Goal: Information Seeking & Learning: Learn about a topic

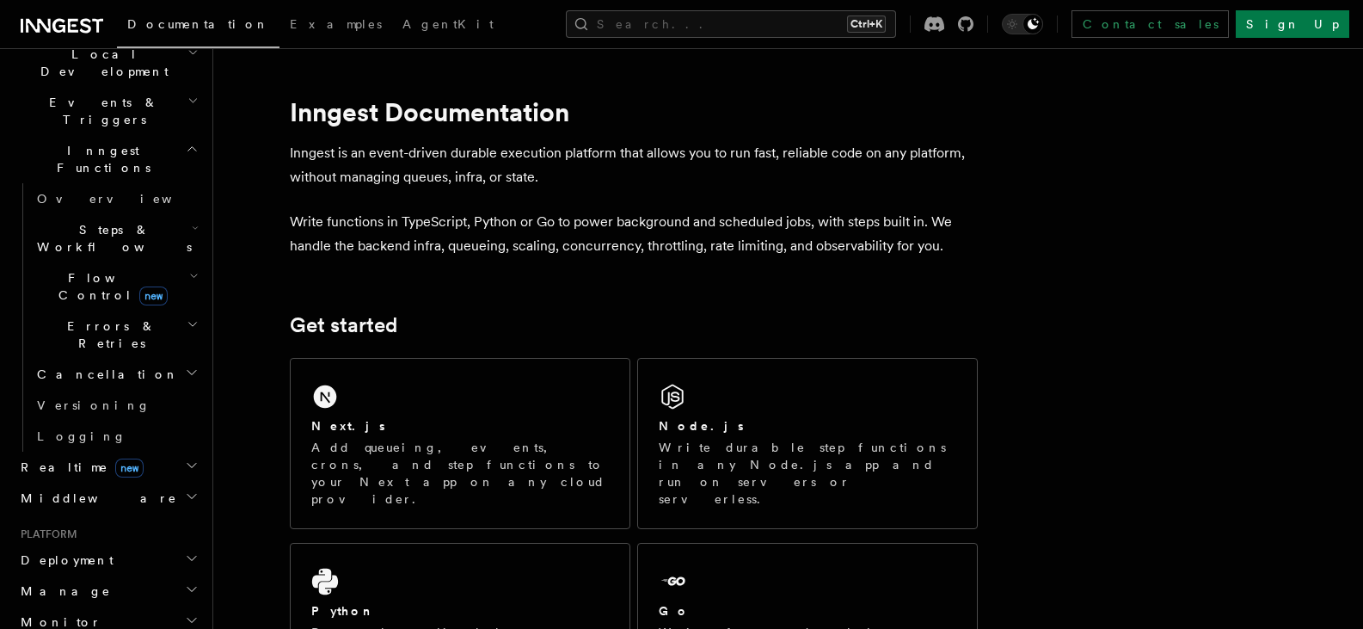
scroll to position [430, 0]
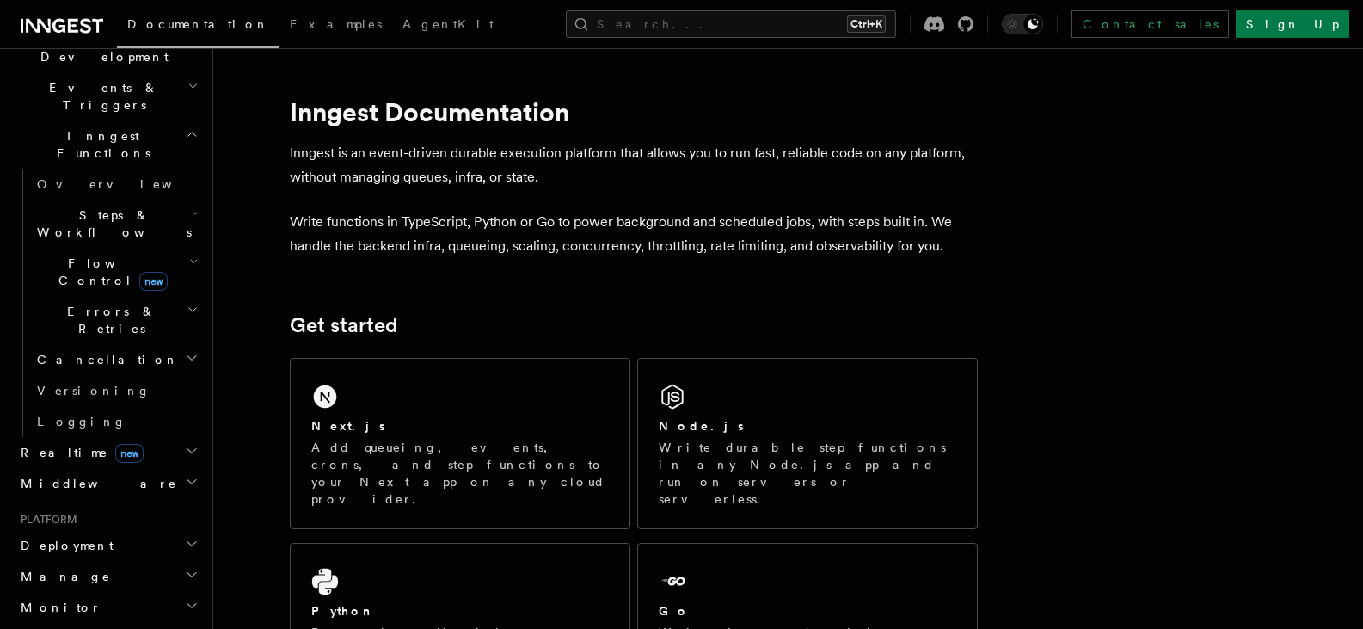
click at [136, 468] on h2 "Middleware" at bounding box center [108, 483] width 188 height 31
click at [132, 468] on h2 "Middleware" at bounding box center [108, 483] width 188 height 31
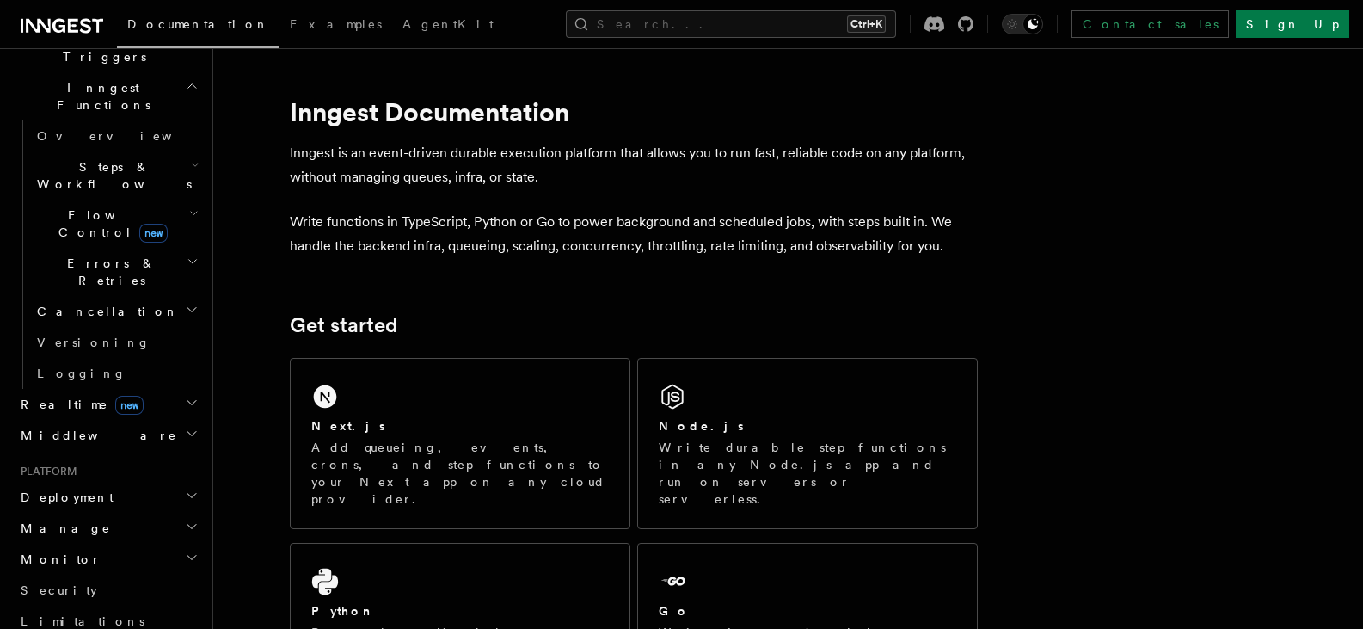
scroll to position [516, 0]
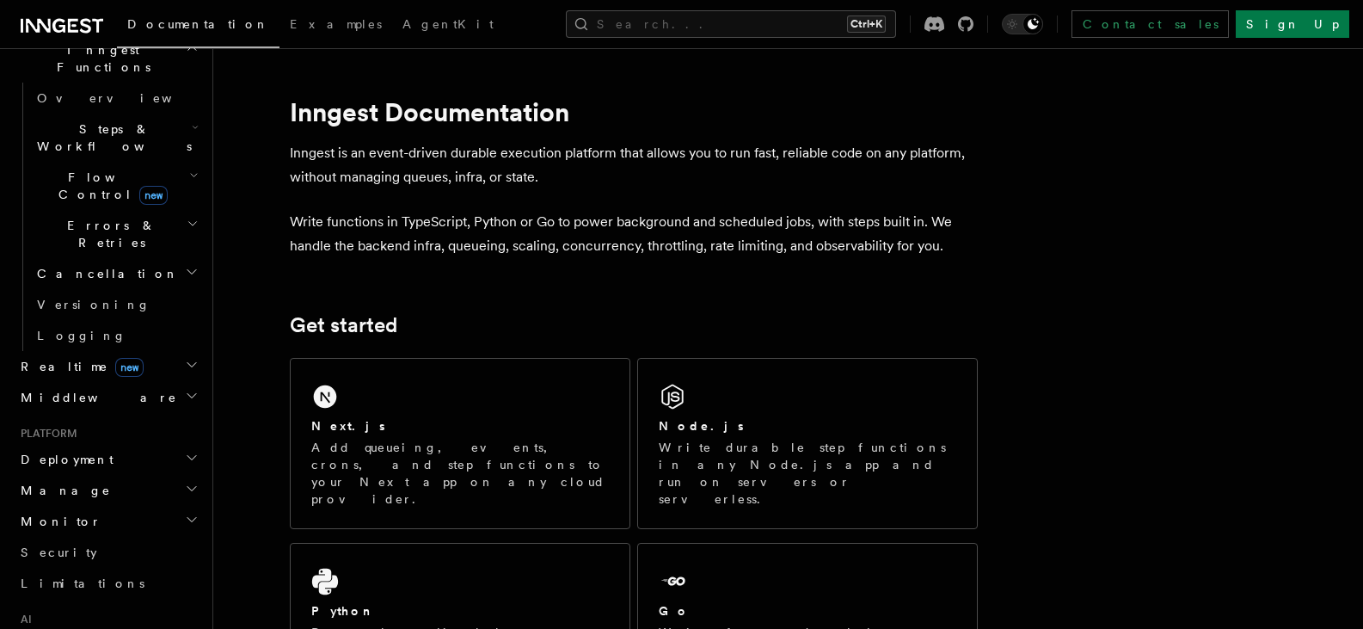
click at [117, 506] on h2 "Monitor" at bounding box center [108, 521] width 188 height 31
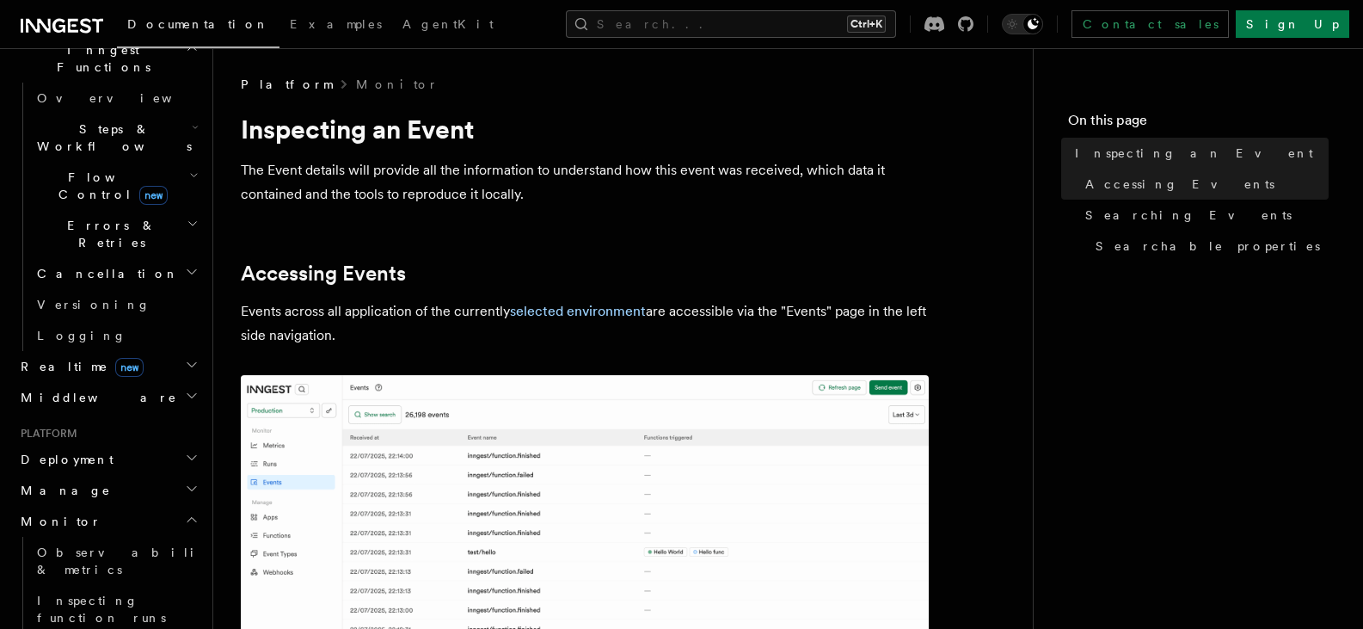
click at [128, 506] on h2 "Monitor" at bounding box center [108, 521] width 188 height 31
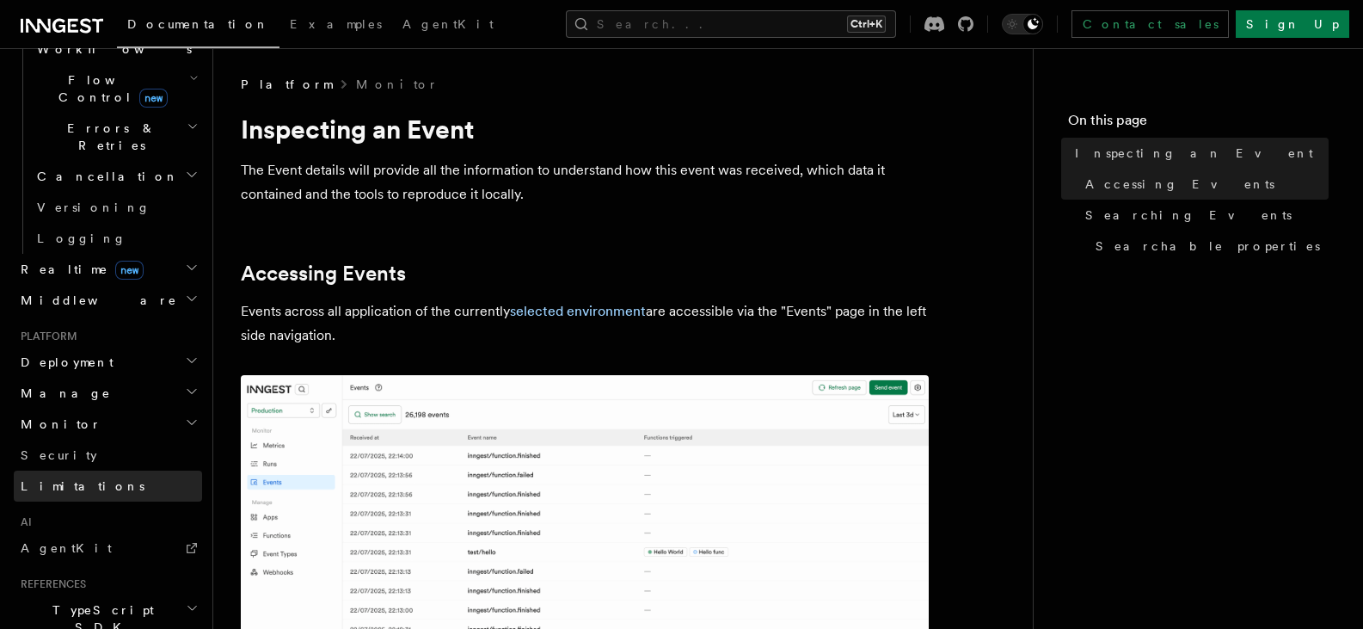
scroll to position [747, 0]
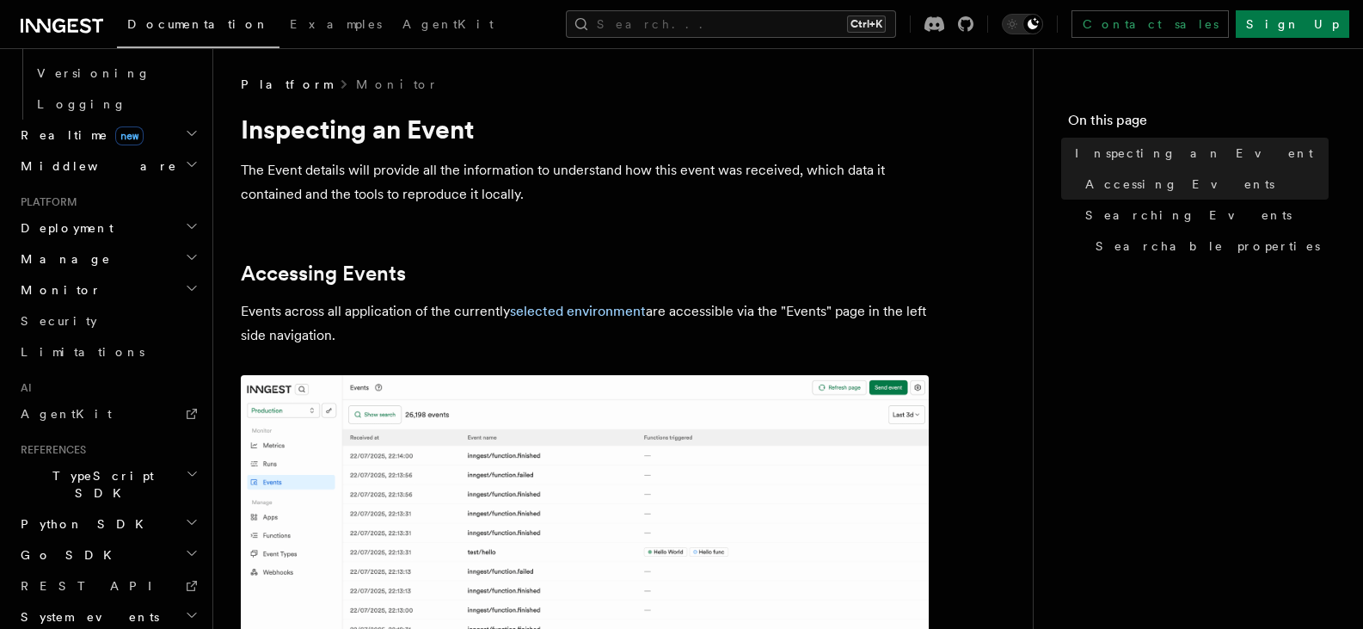
click at [138, 539] on h2 "Go SDK" at bounding box center [108, 554] width 188 height 31
click at [136, 570] on link "Reference" at bounding box center [116, 585] width 172 height 31
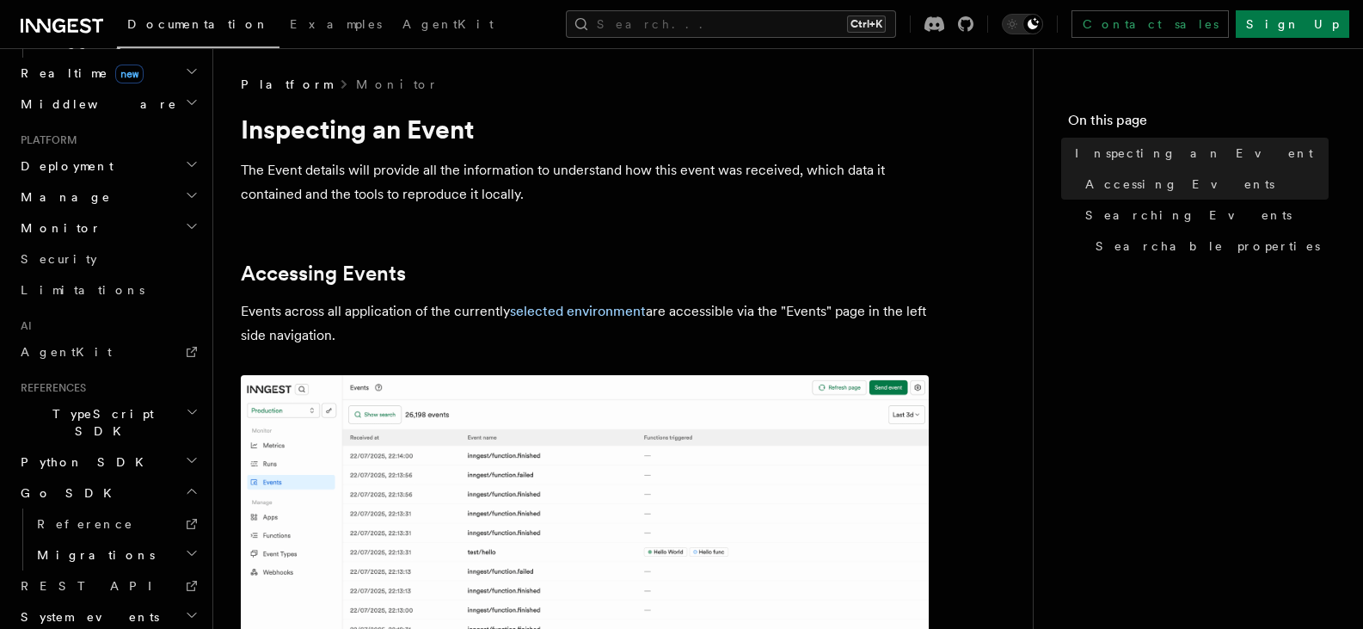
click at [122, 477] on h2 "Go SDK" at bounding box center [108, 492] width 188 height 31
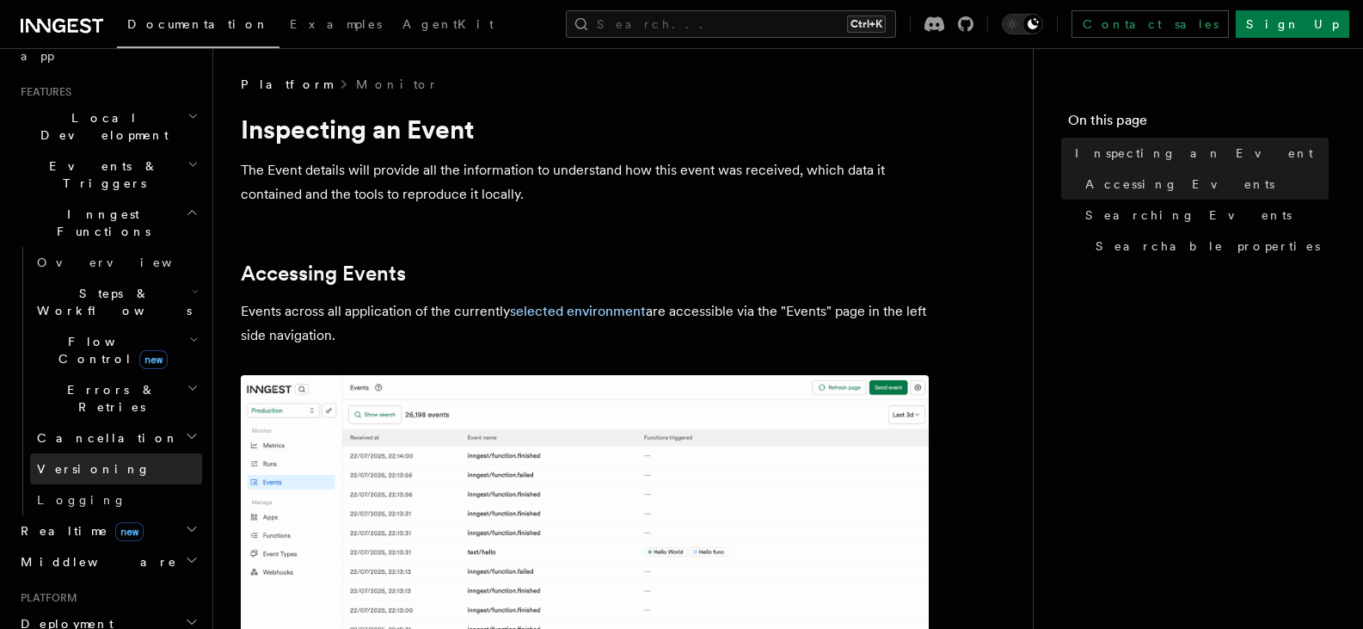
scroll to position [317, 0]
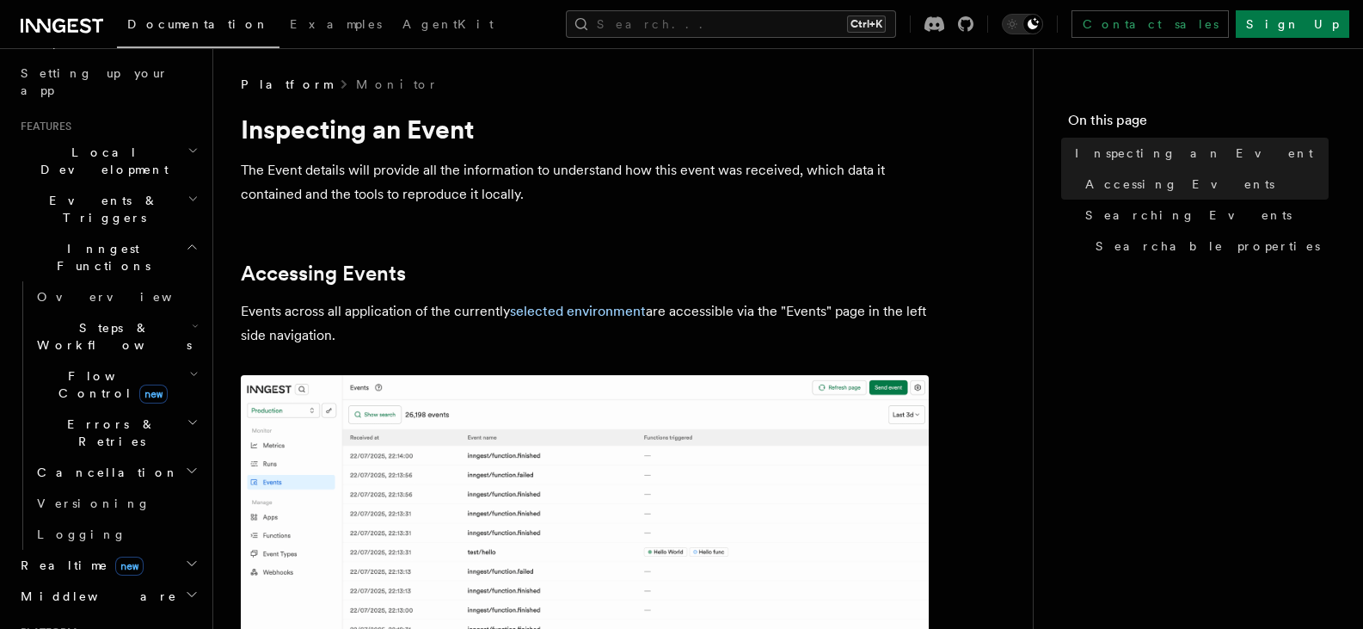
click at [114, 367] on span "Flow Control new" at bounding box center [109, 384] width 159 height 34
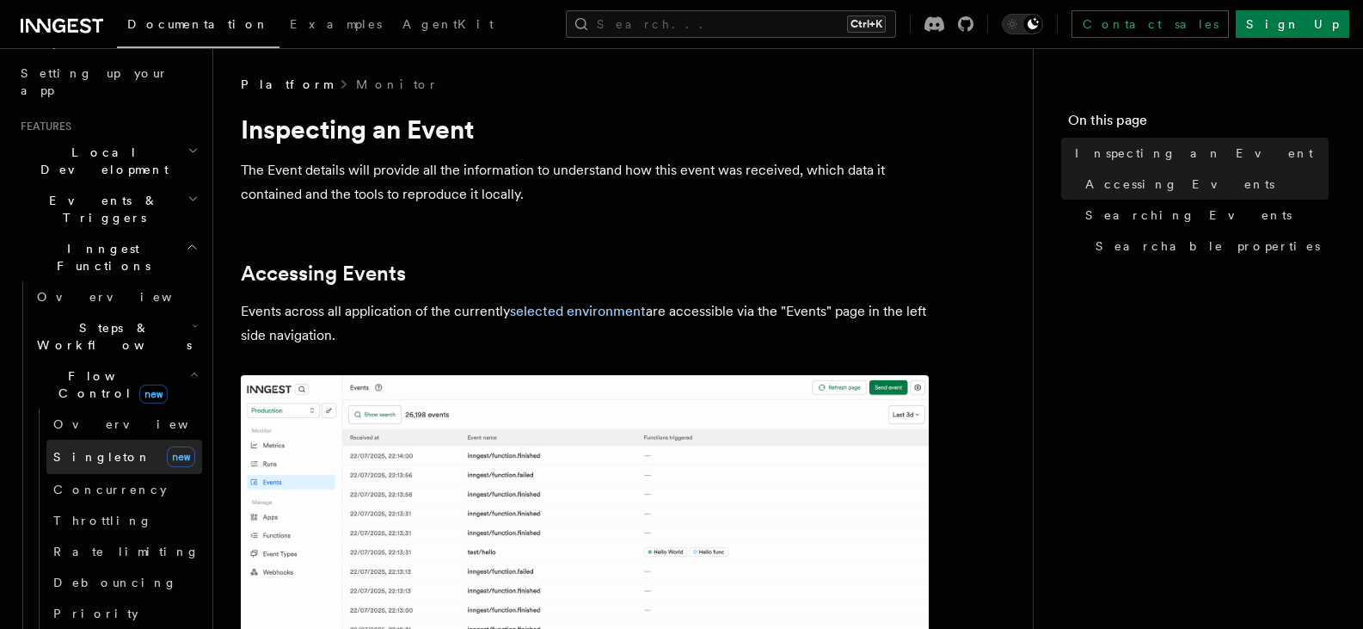
click at [132, 440] on link "[PERSON_NAME] new" at bounding box center [124, 457] width 156 height 34
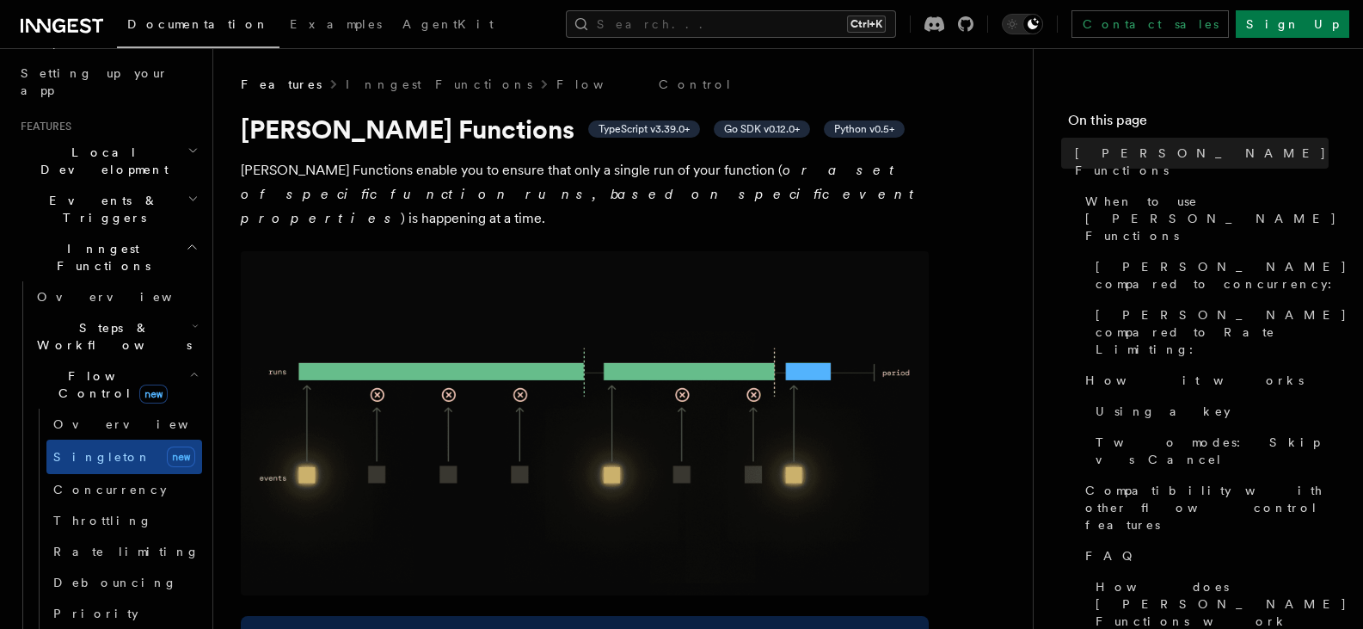
click at [141, 360] on h2 "Flow Control new" at bounding box center [116, 384] width 172 height 48
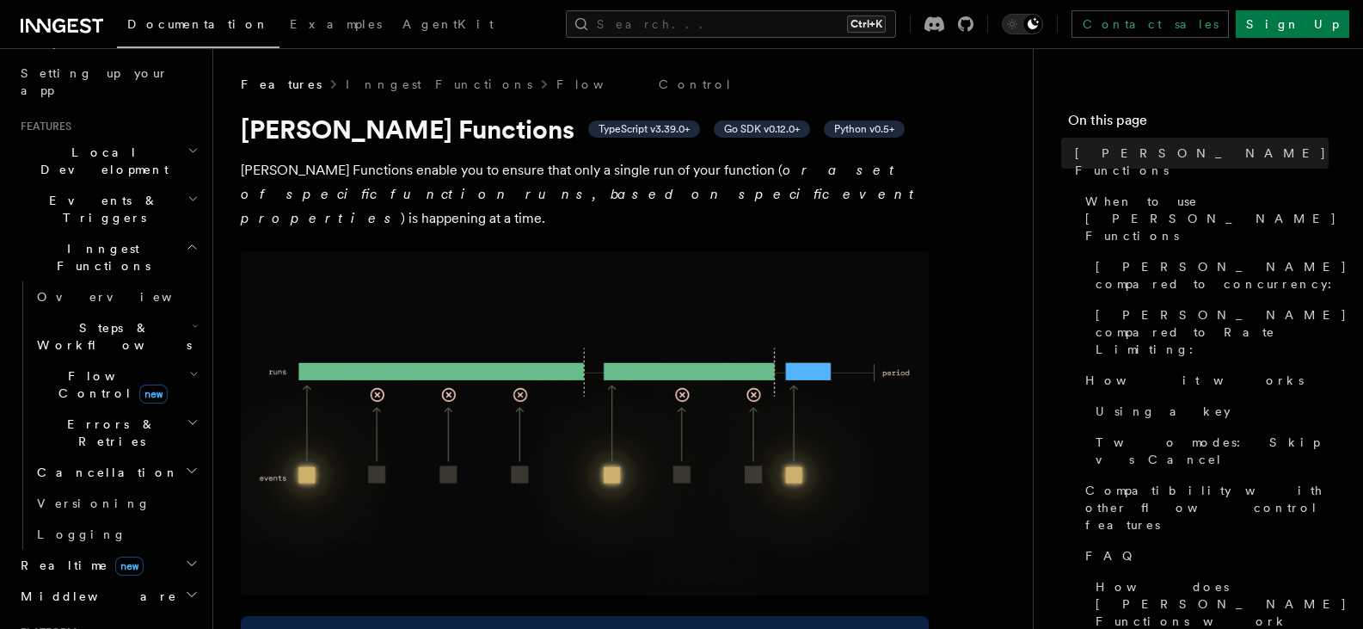
click at [139, 319] on span "Steps & Workflows" at bounding box center [111, 336] width 162 height 34
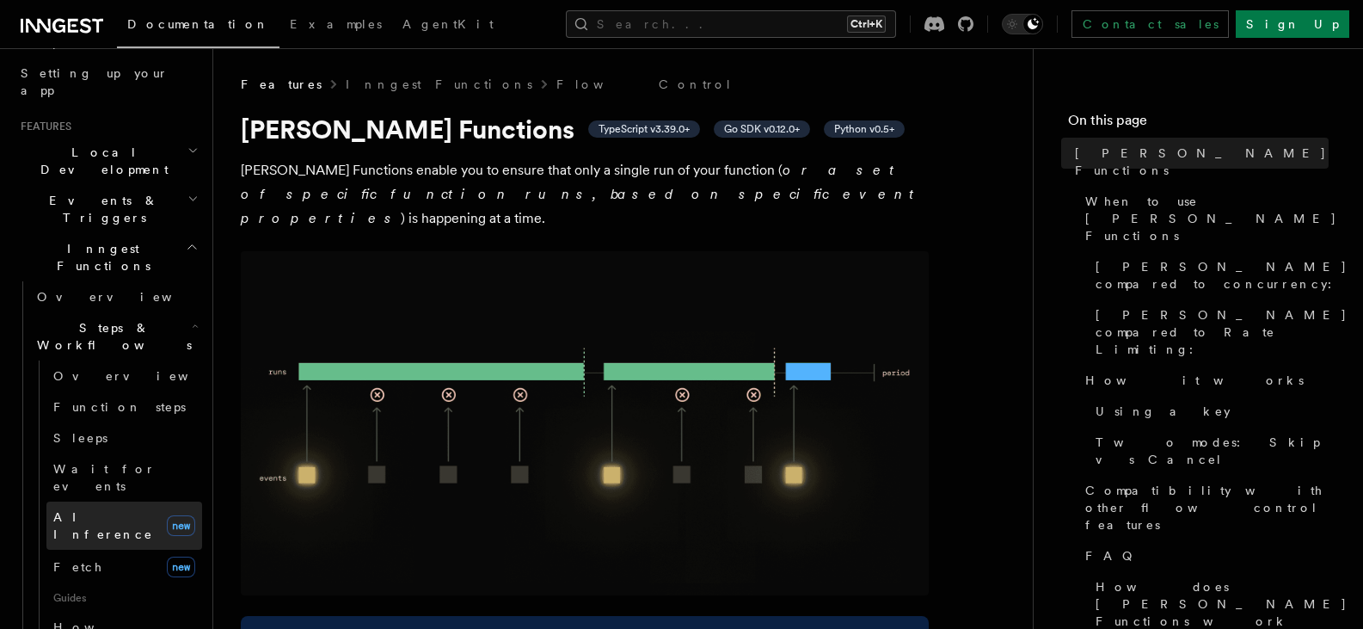
scroll to position [403, 0]
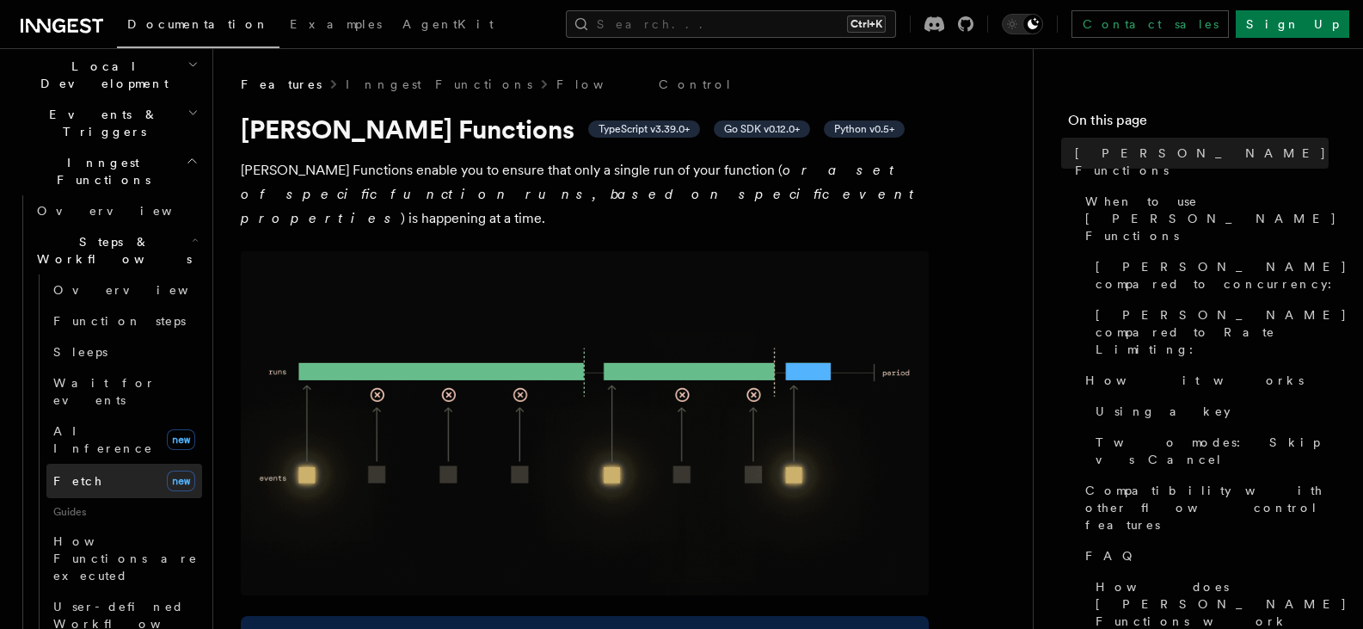
click at [167, 470] on span "new" at bounding box center [181, 480] width 28 height 21
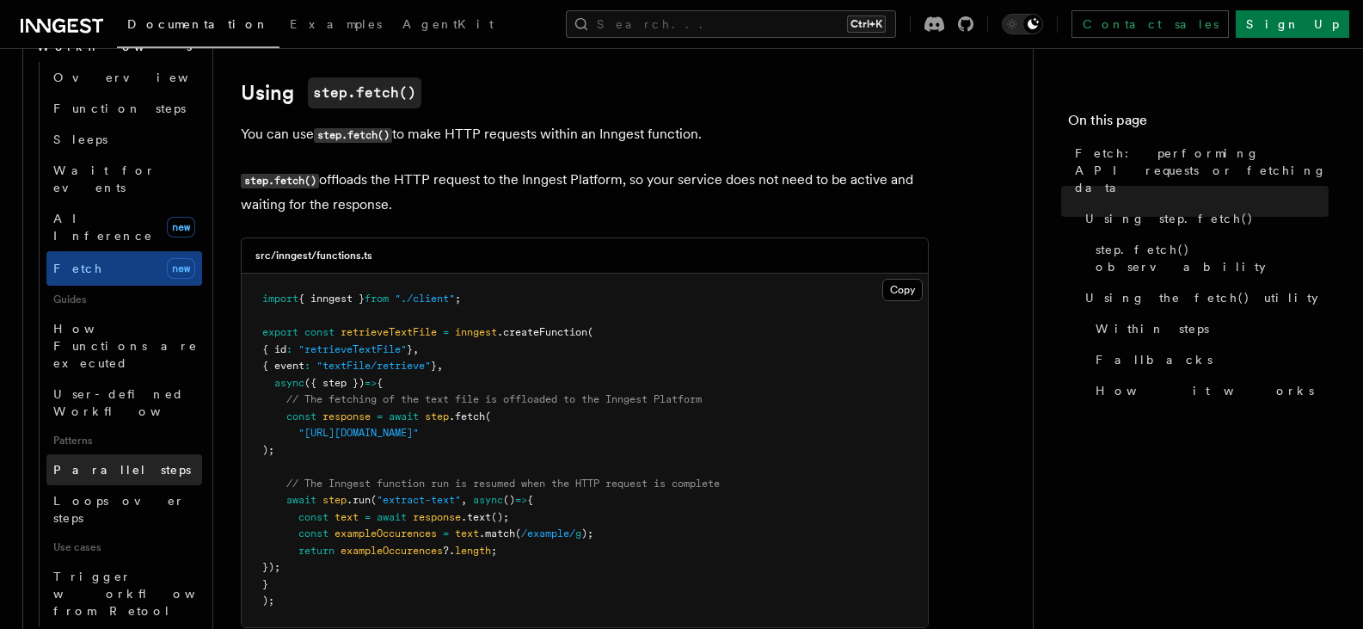
scroll to position [661, 0]
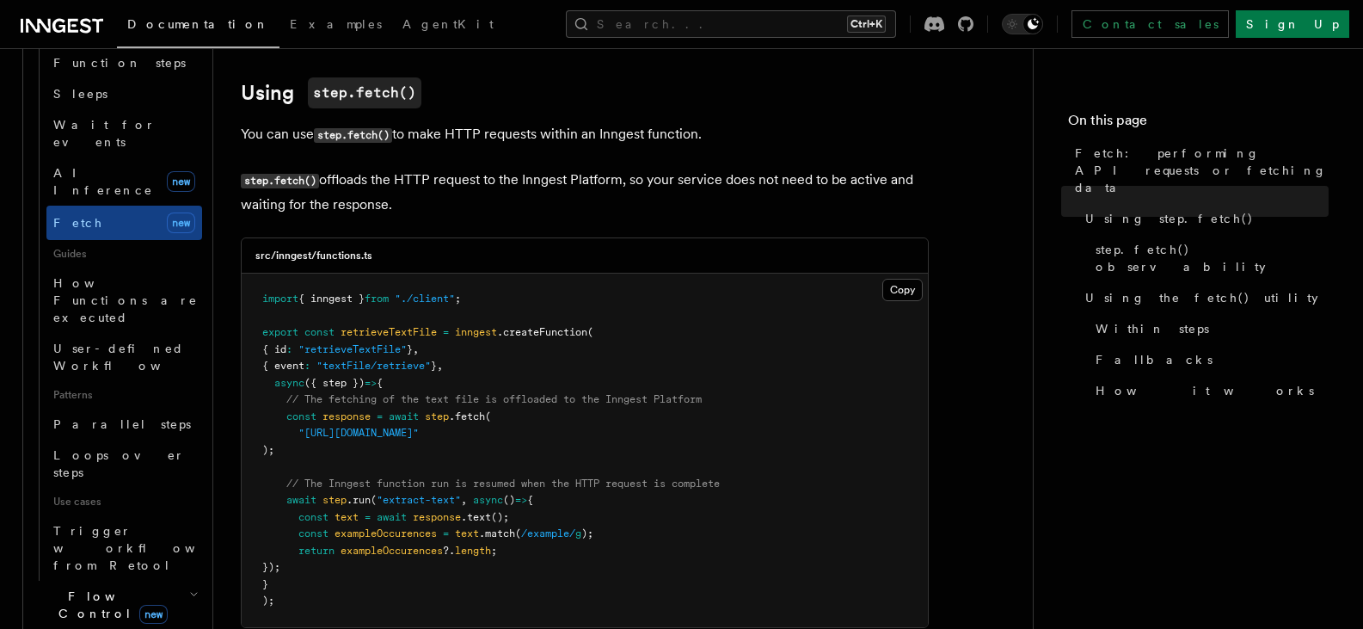
click at [169, 581] on h2 "Flow Control new" at bounding box center [116, 605] width 172 height 48
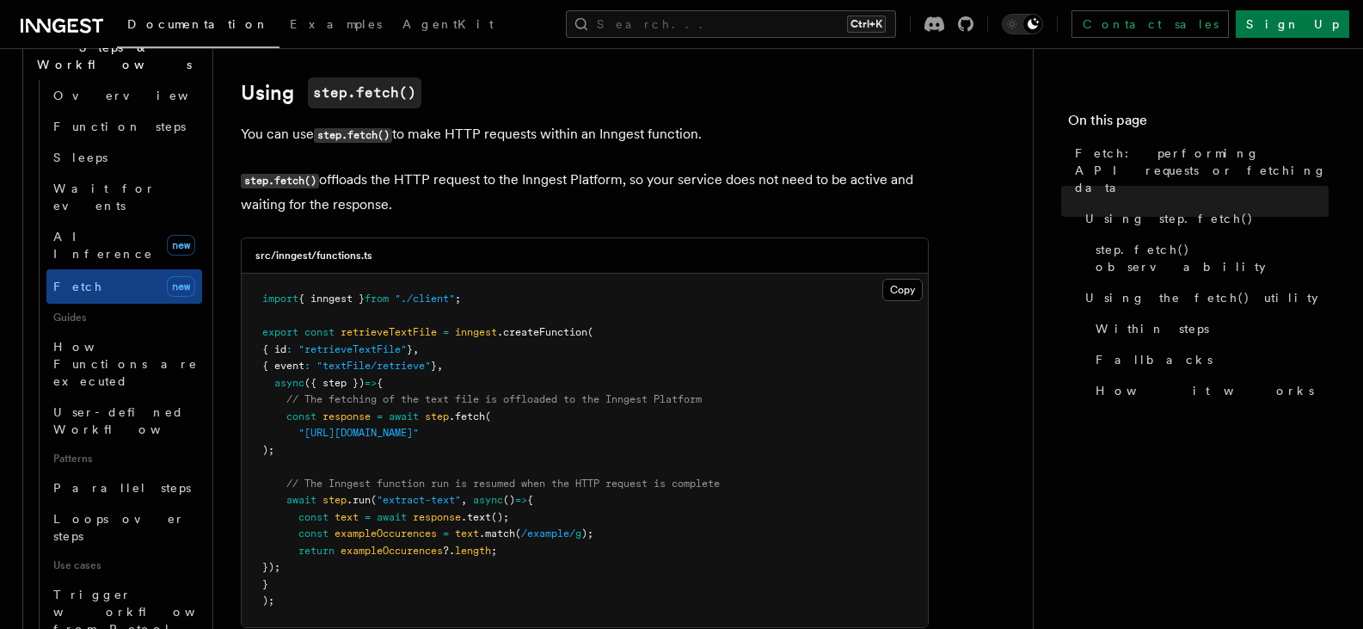
scroll to position [575, 0]
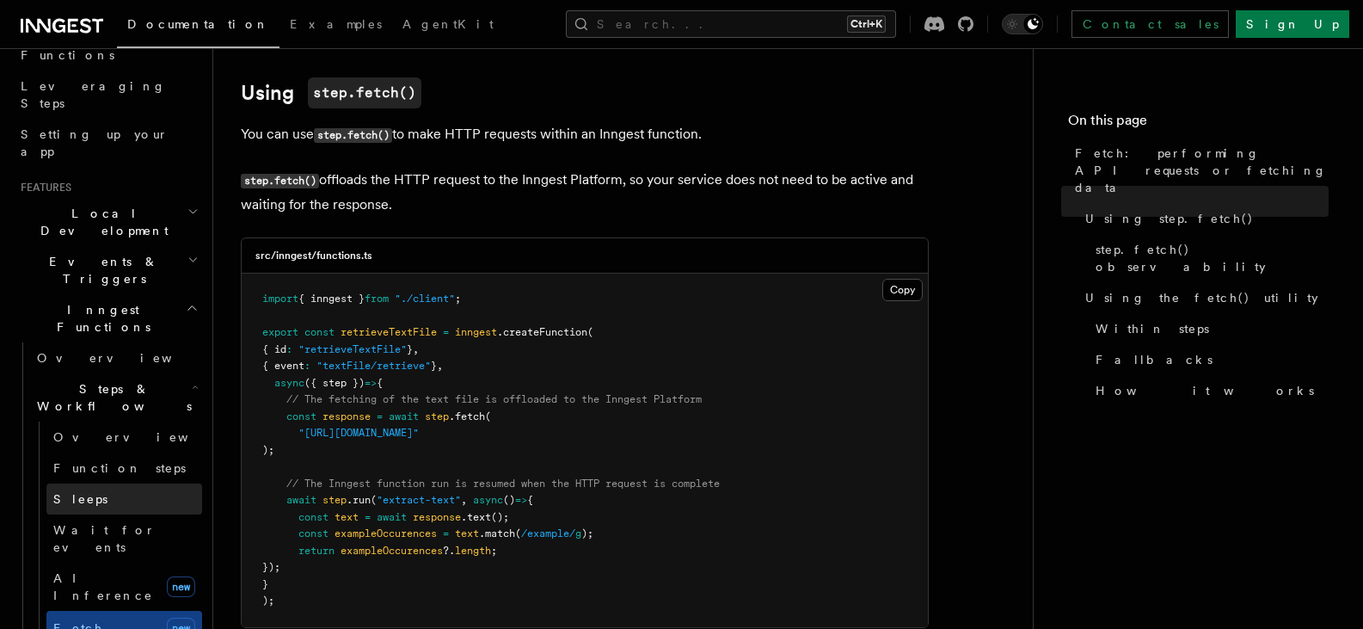
scroll to position [231, 0]
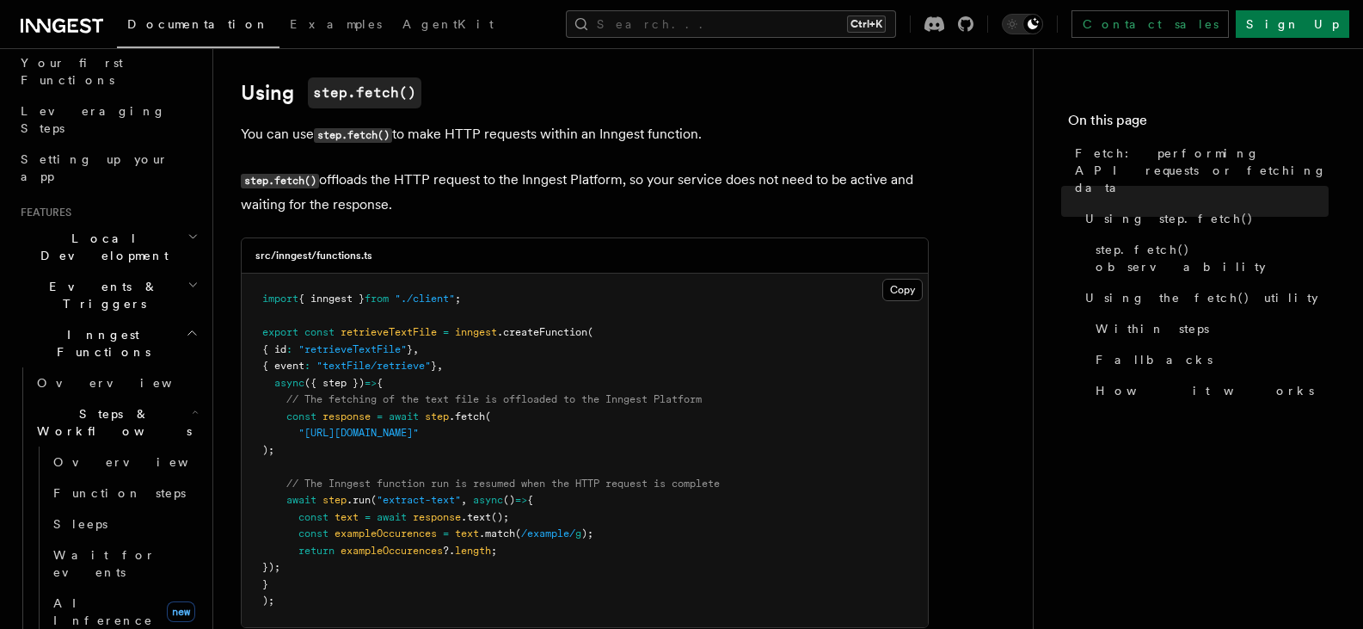
click at [147, 398] on h2 "Steps & Workflows" at bounding box center [116, 422] width 172 height 48
click at [128, 319] on h2 "Inngest Functions" at bounding box center [108, 343] width 188 height 48
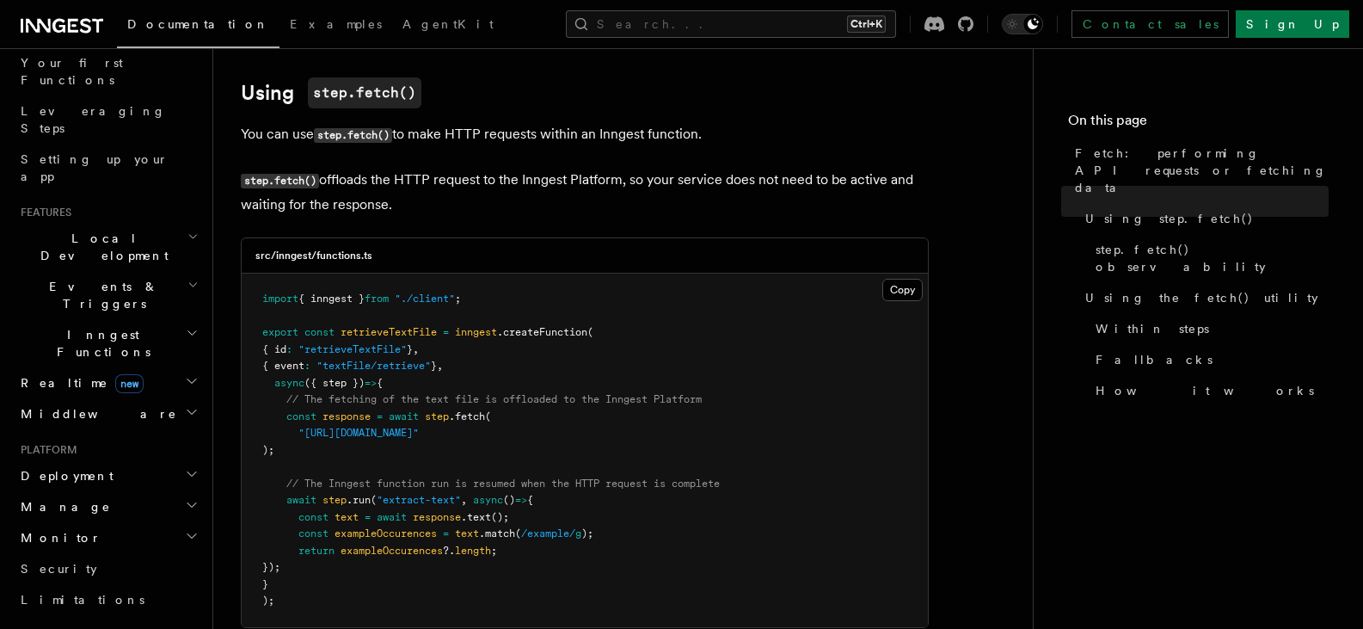
click at [125, 271] on h2 "Events & Triggers" at bounding box center [108, 295] width 188 height 48
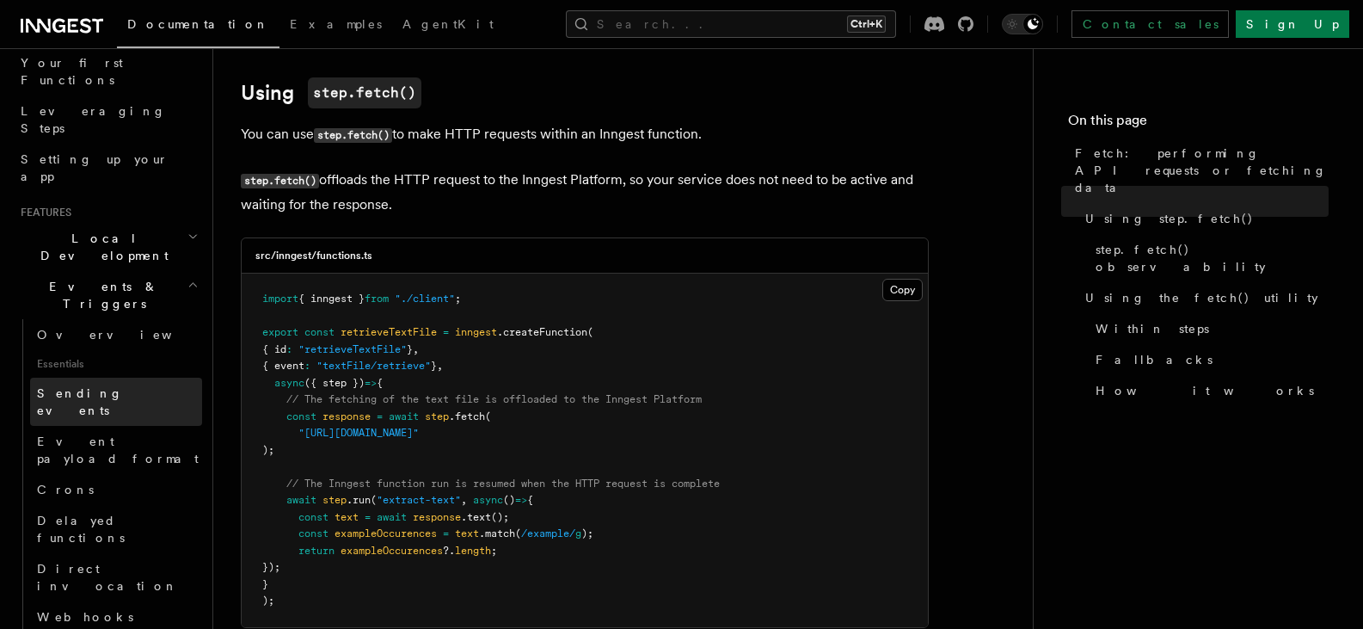
click at [137, 378] on link "Sending events" at bounding box center [116, 402] width 172 height 48
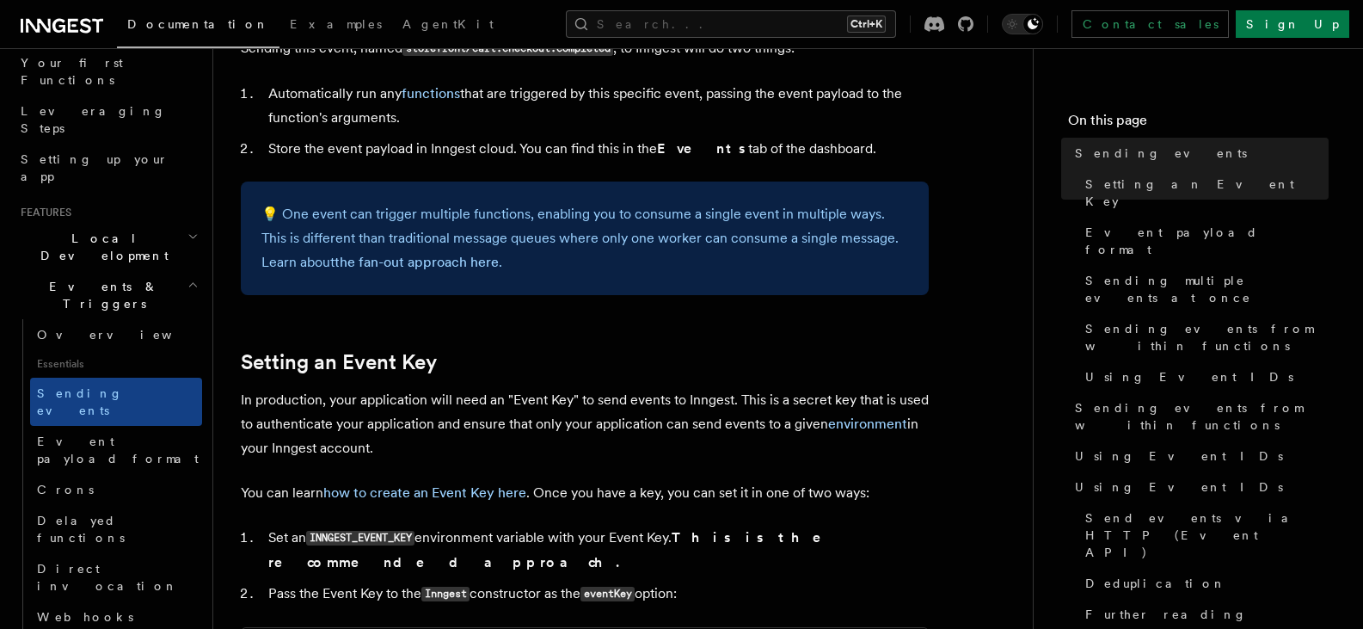
scroll to position [1204, 0]
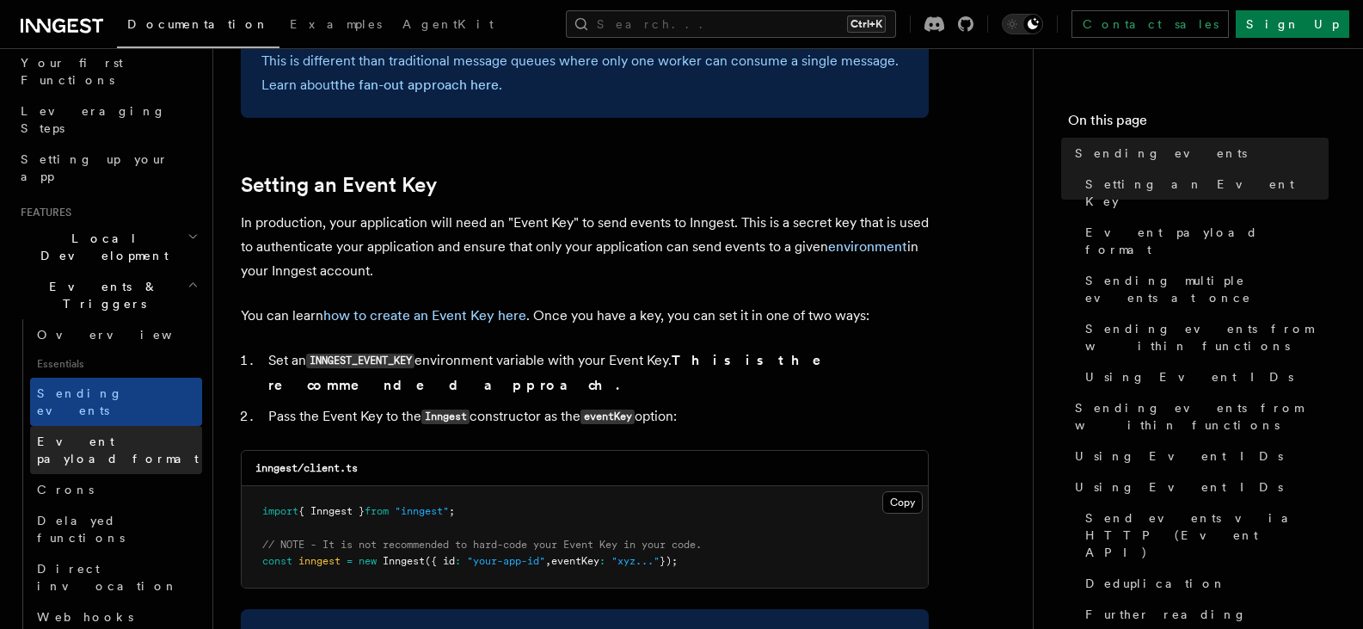
click at [160, 426] on link "Event payload format" at bounding box center [116, 450] width 172 height 48
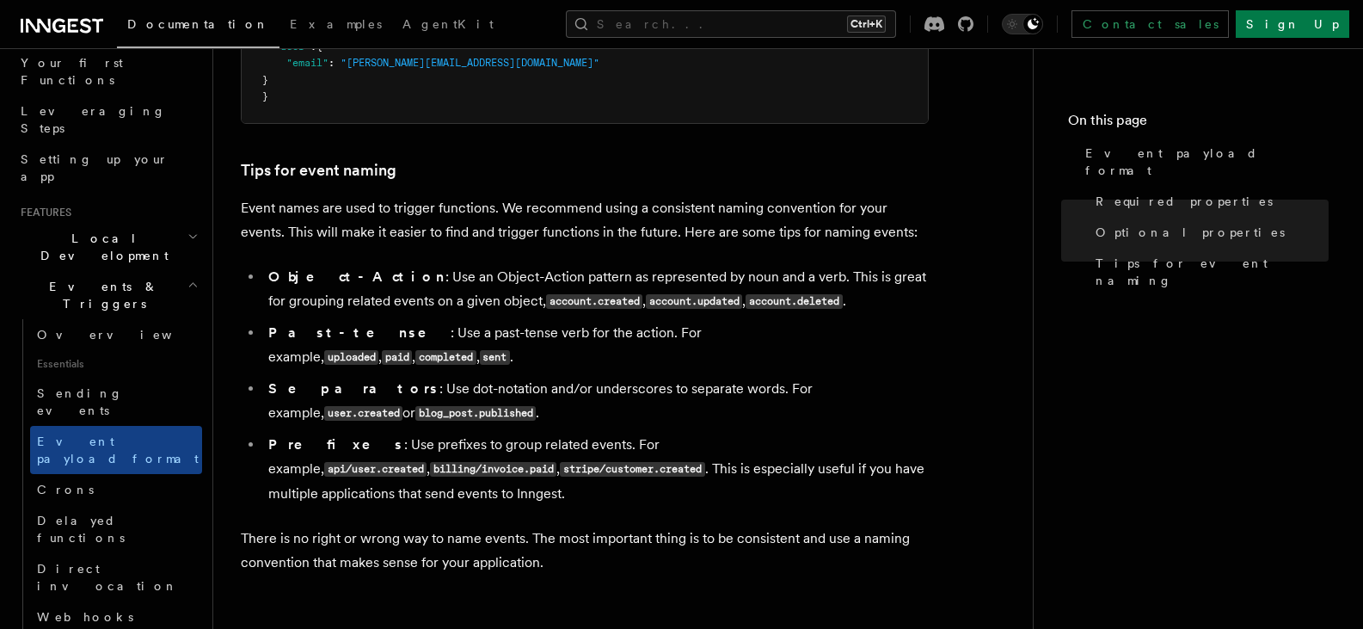
scroll to position [688, 0]
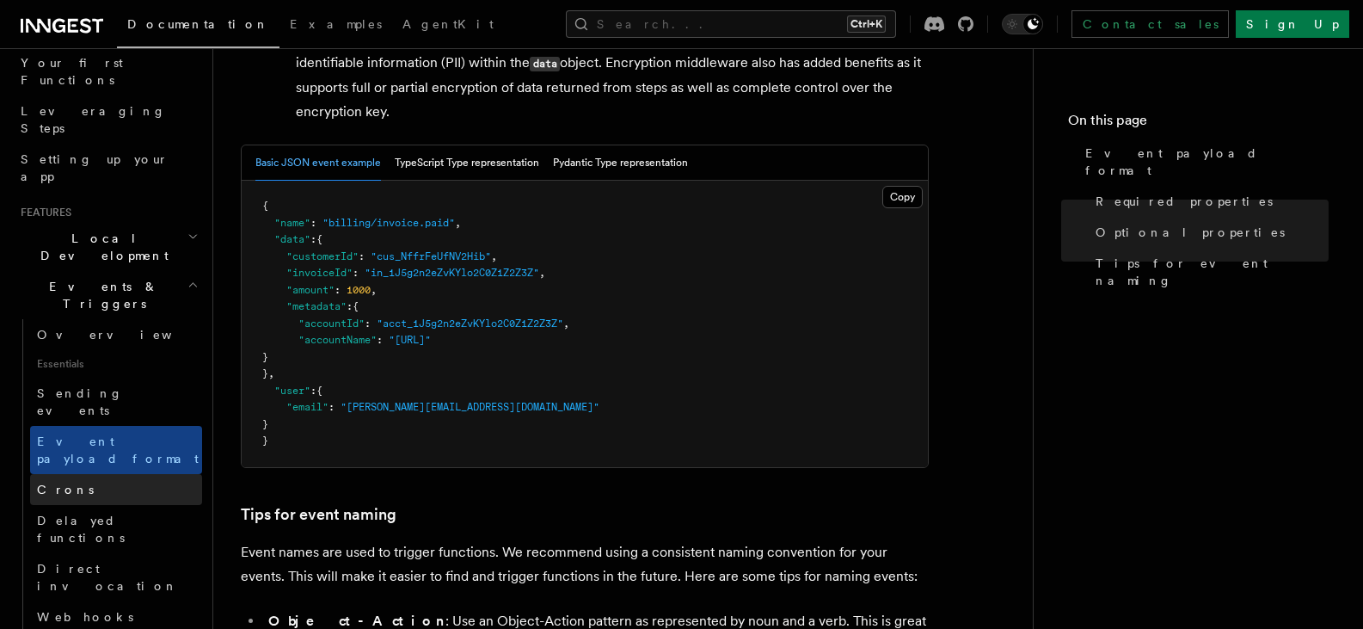
click at [115, 474] on link "Crons" at bounding box center [116, 489] width 172 height 31
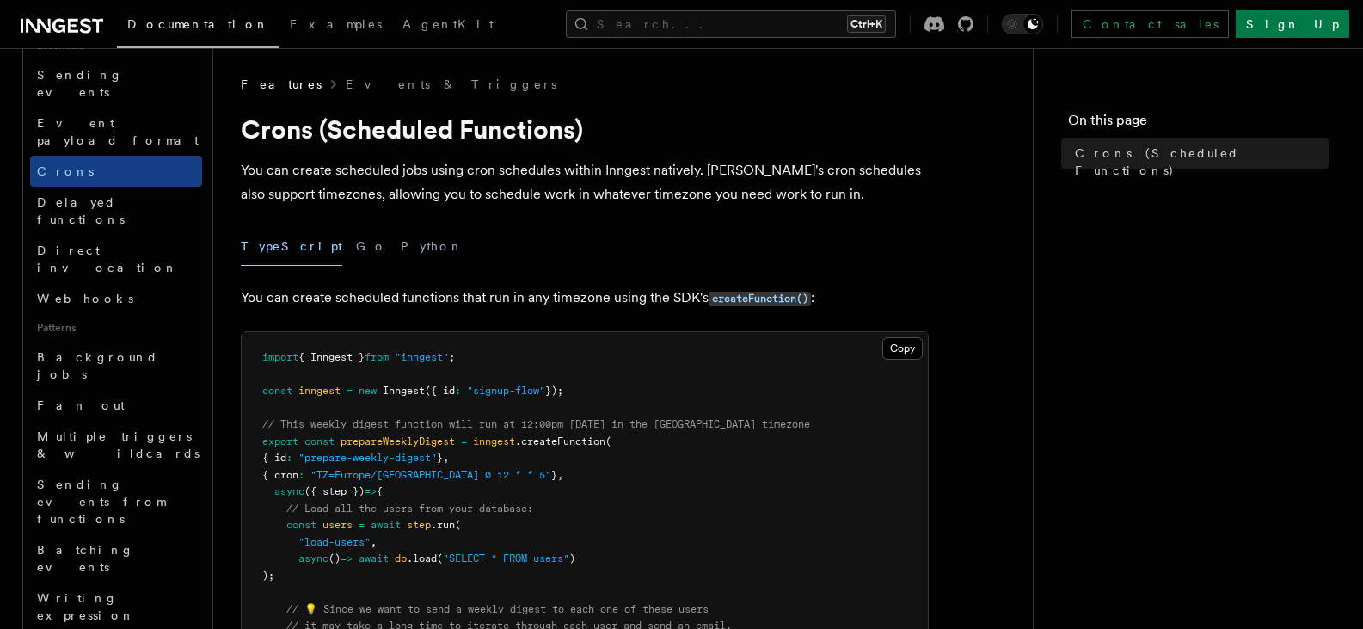
scroll to position [575, 0]
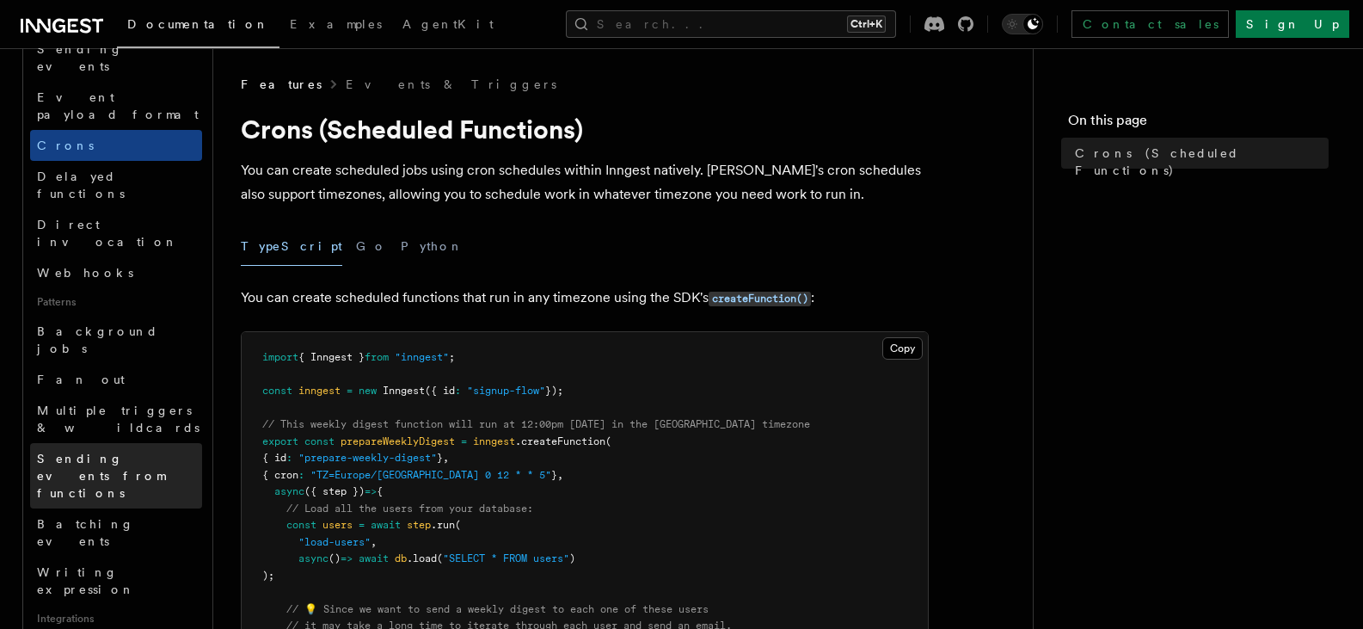
click at [114, 450] on span "Sending events from functions" at bounding box center [119, 476] width 165 height 52
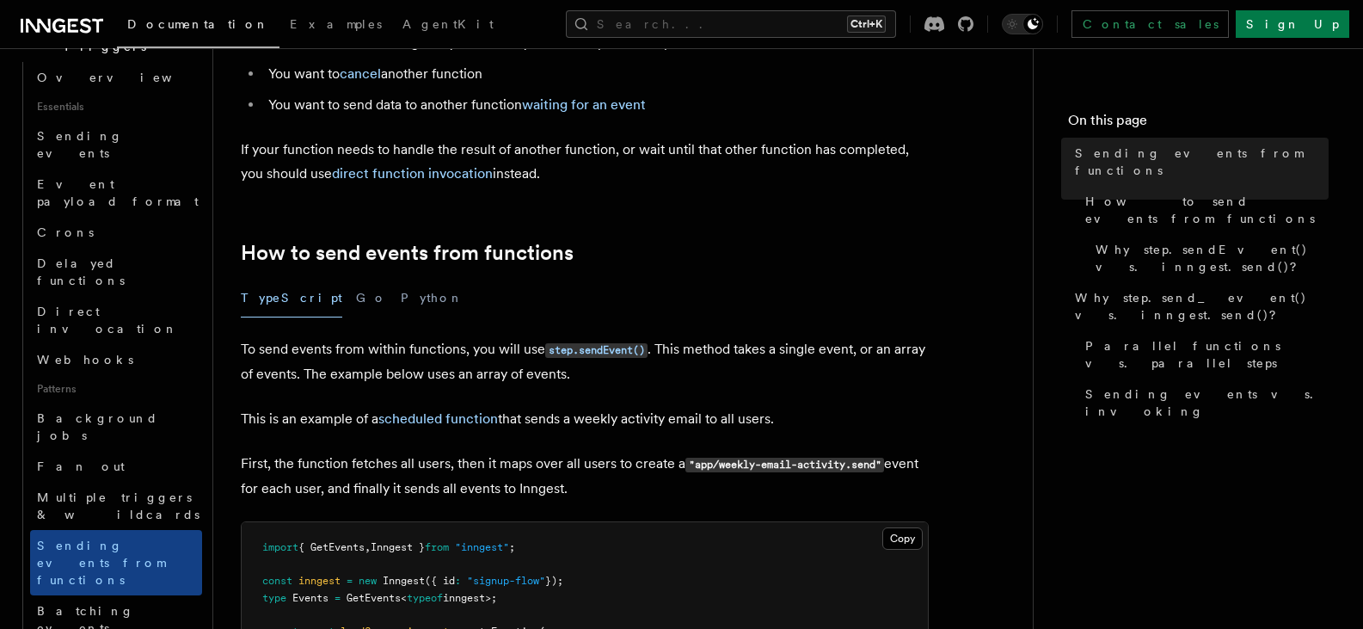
scroll to position [403, 0]
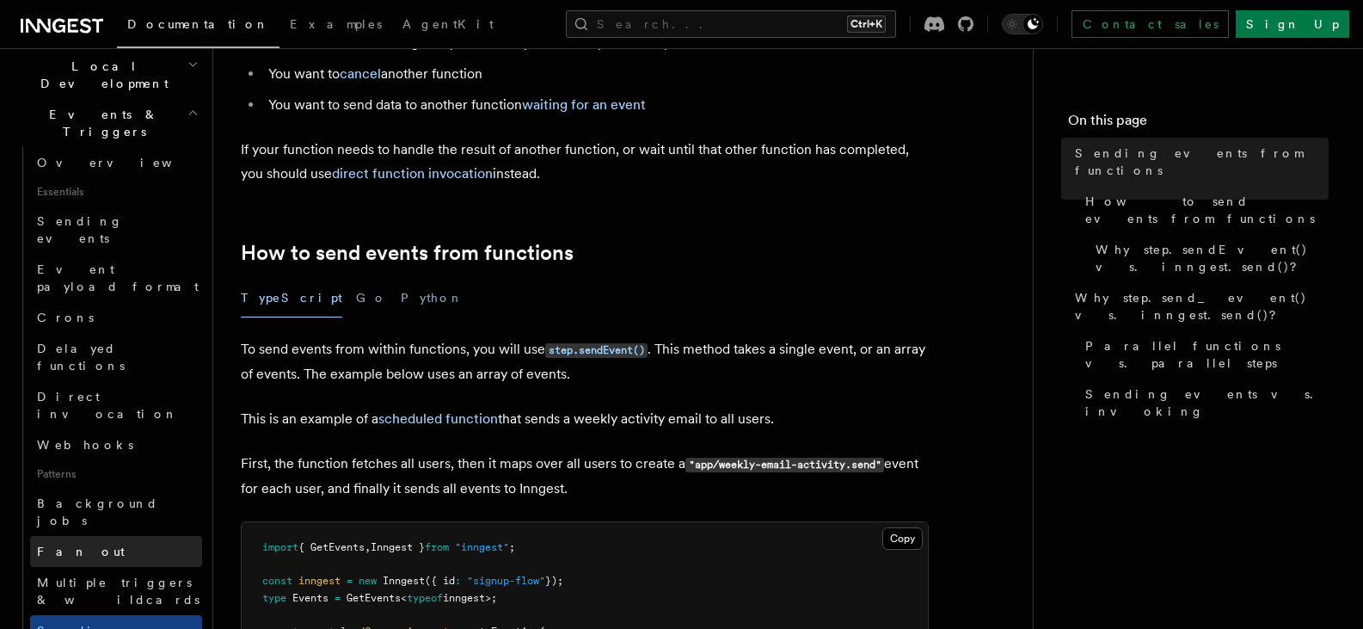
click at [61, 536] on link "Fan out" at bounding box center [116, 551] width 172 height 31
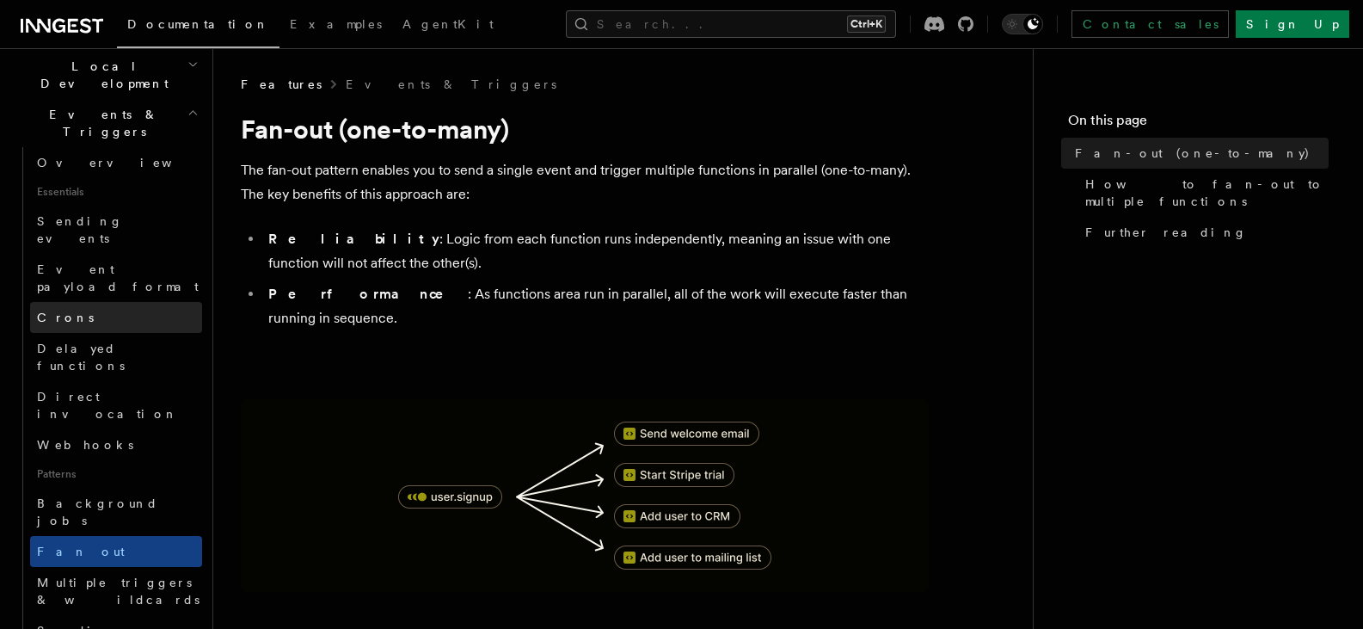
scroll to position [231, 0]
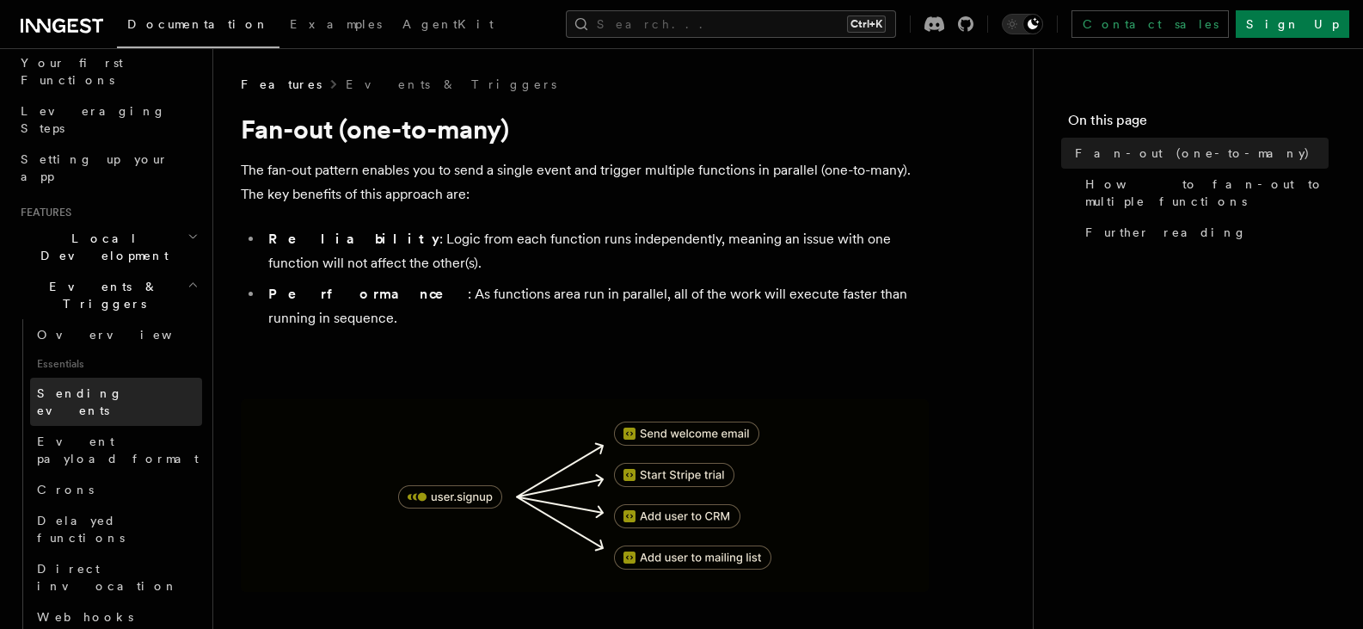
click at [120, 386] on span "Sending events" at bounding box center [80, 401] width 86 height 31
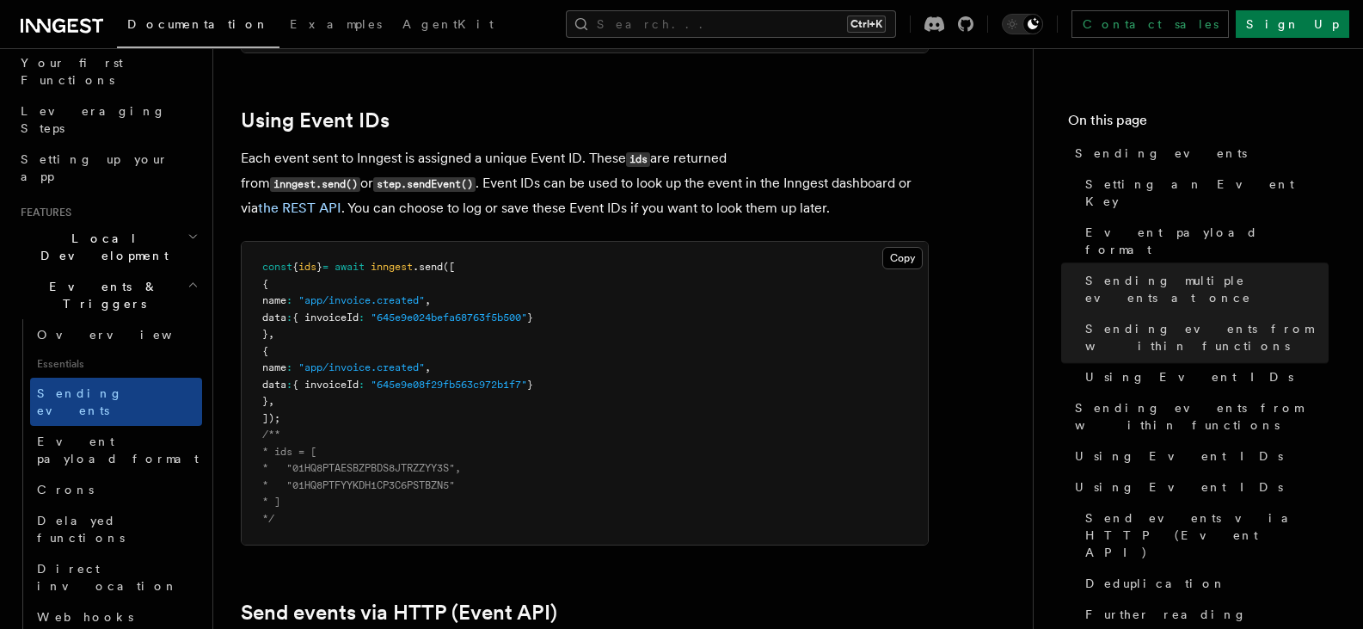
scroll to position [3096, 0]
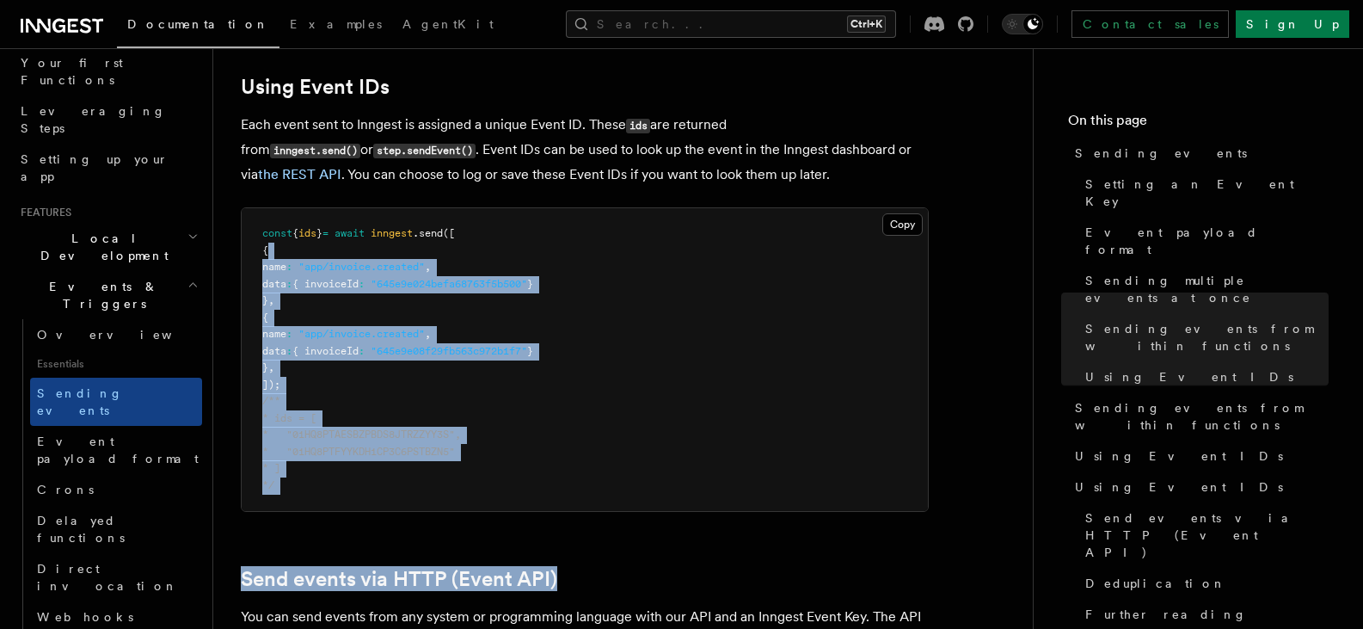
drag, startPoint x: 569, startPoint y: 512, endPoint x: 299, endPoint y: 220, distance: 396.9
click at [396, 467] on pre "const { ids } = await inngest .send ([ { name : "app/invoice.created" , data : …" at bounding box center [585, 359] width 686 height 303
drag, startPoint x: 374, startPoint y: 479, endPoint x: 356, endPoint y: 470, distance: 20.0
click at [374, 478] on pre "const { ids } = await inngest .send ([ { name : "app/invoice.created" , data : …" at bounding box center [585, 359] width 686 height 303
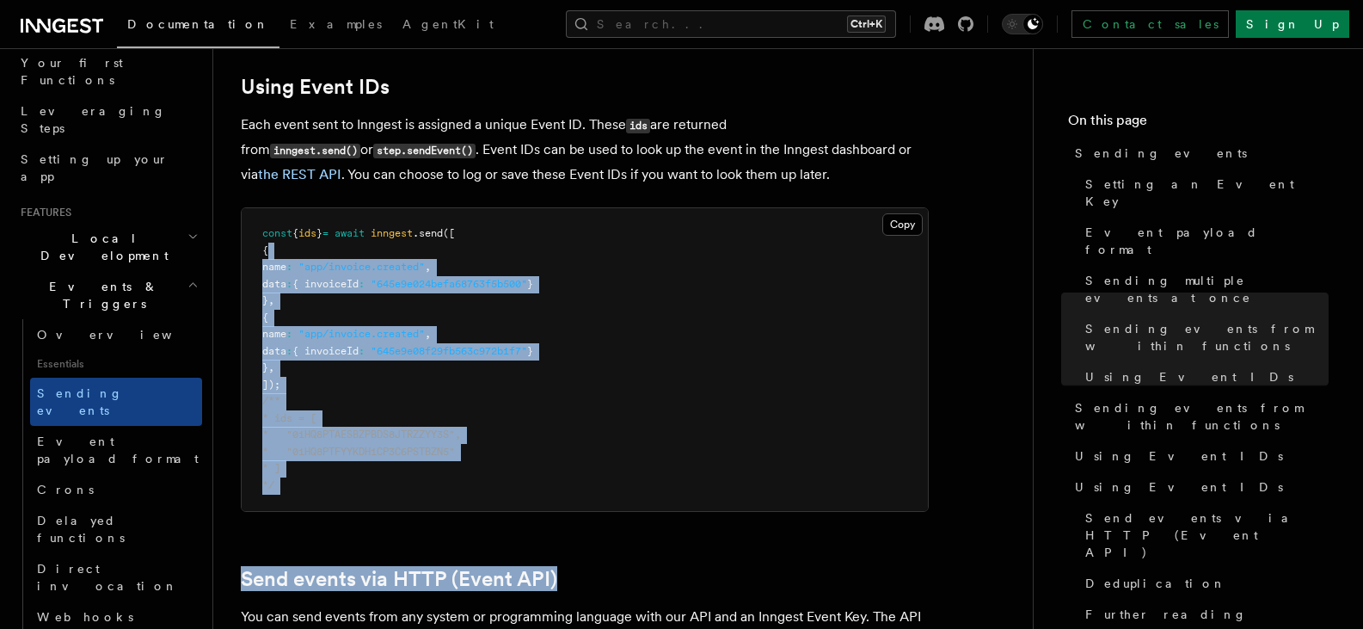
click at [335, 465] on pre "const { ids } = await inngest .send ([ { name : "app/invoice.created" , data : …" at bounding box center [585, 359] width 686 height 303
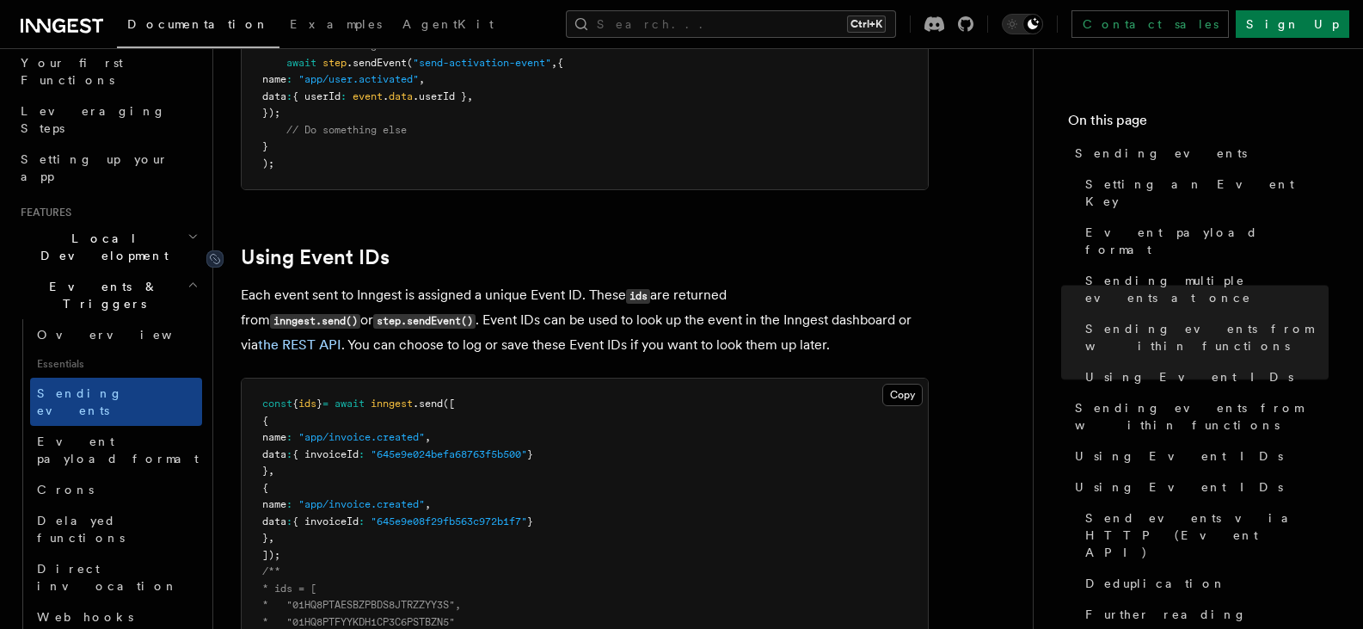
scroll to position [2924, 0]
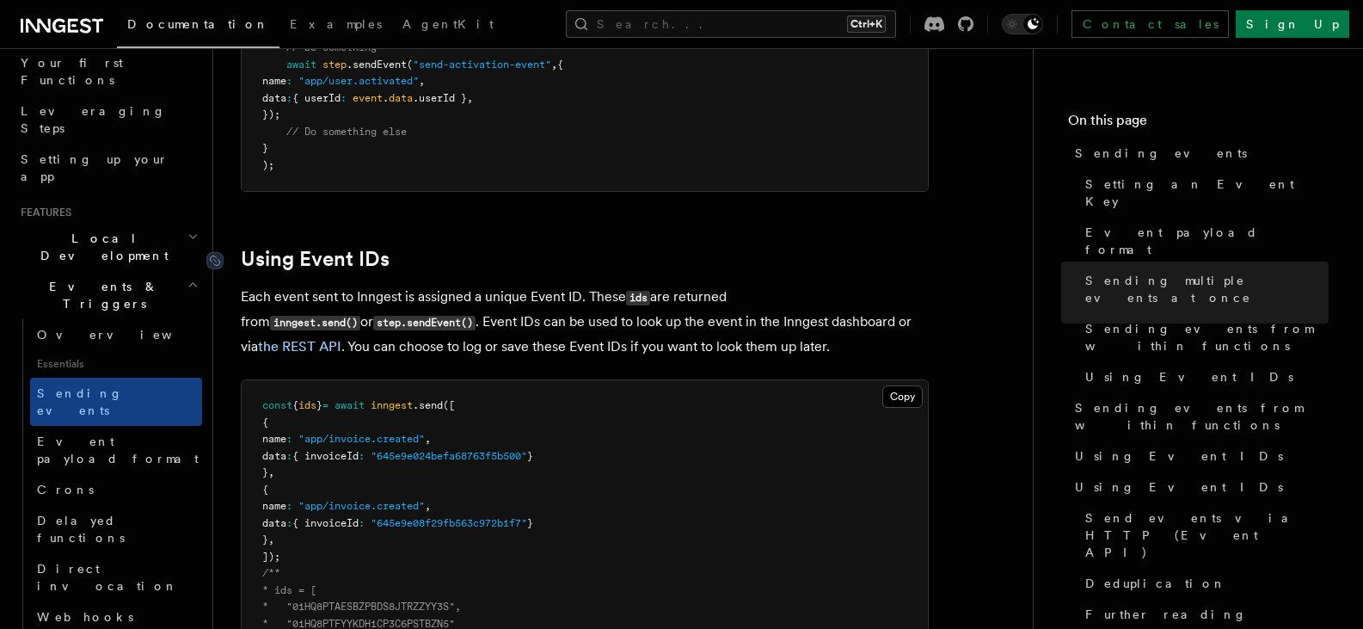
drag, startPoint x: 289, startPoint y: 455, endPoint x: 231, endPoint y: 239, distance: 223.4
copy article "Using Event IDs Each event sent to Inngest is assigned a unique Event ID. These…"
